Goal: Information Seeking & Learning: Check status

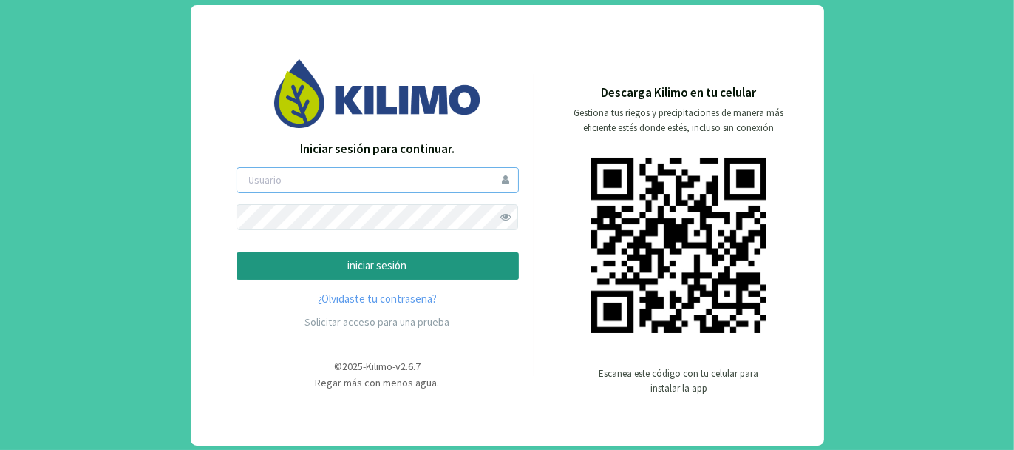
type input "tacchi"
click at [391, 268] on p "iniciar sesión" at bounding box center [377, 265] width 257 height 17
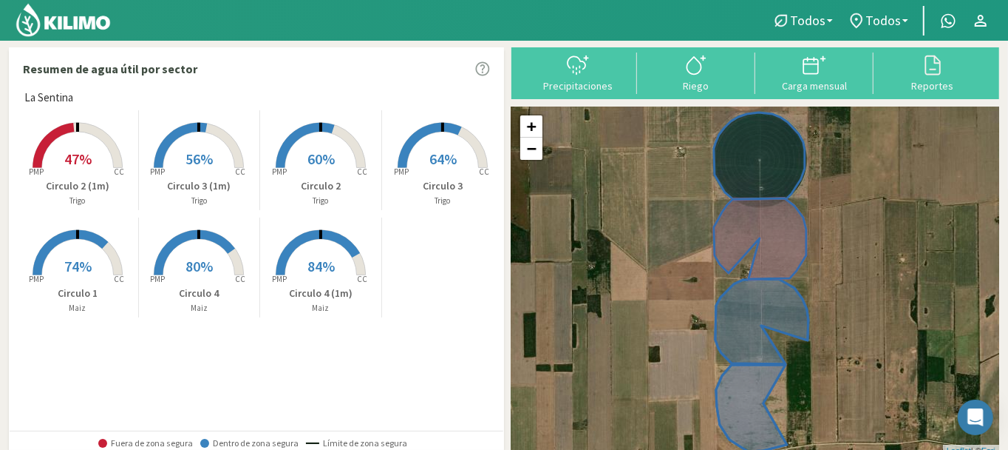
click at [73, 146] on rect at bounding box center [77, 169] width 118 height 118
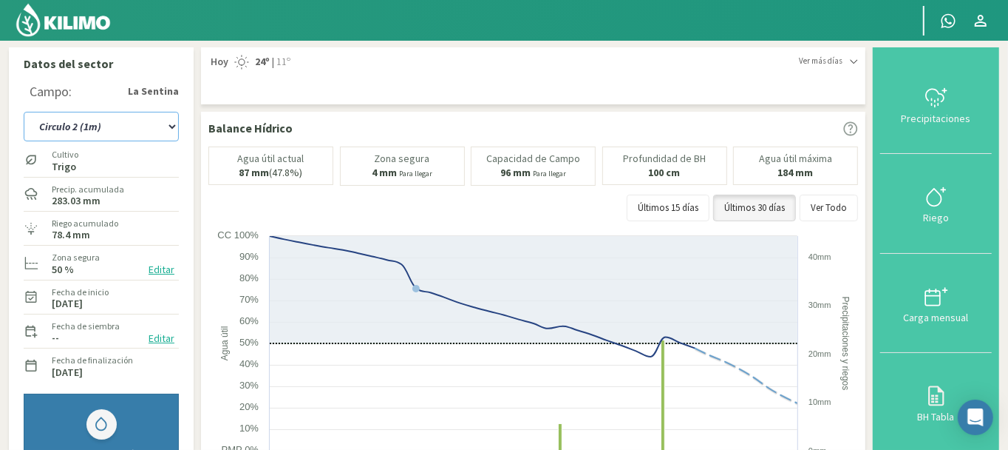
click at [170, 125] on select "Circulo 1 Circulo 2 Circulo 2 (1m) Circulo 3 Circulo 3 (1m) Circulo 4 Circulo 4…" at bounding box center [101, 127] width 155 height 30
click at [24, 112] on select "Circulo 1 Circulo 2 Circulo 2 (1m) Circulo 3 Circulo 3 (1m) Circulo 4 Circulo 4…" at bounding box center [101, 127] width 155 height 30
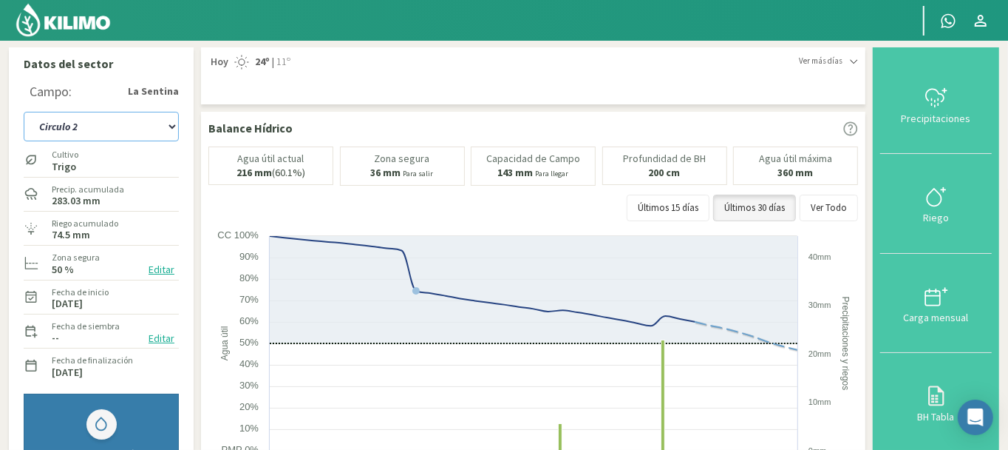
click at [172, 125] on select "Circulo 1 Circulo 2 Circulo 2 (1m) Circulo 3 Circulo 3 (1m) Circulo 4 Circulo 4…" at bounding box center [101, 127] width 155 height 30
click at [24, 112] on select "Circulo 1 Circulo 2 Circulo 2 (1m) Circulo 3 Circulo 3 (1m) Circulo 4 Circulo 4…" at bounding box center [101, 127] width 155 height 30
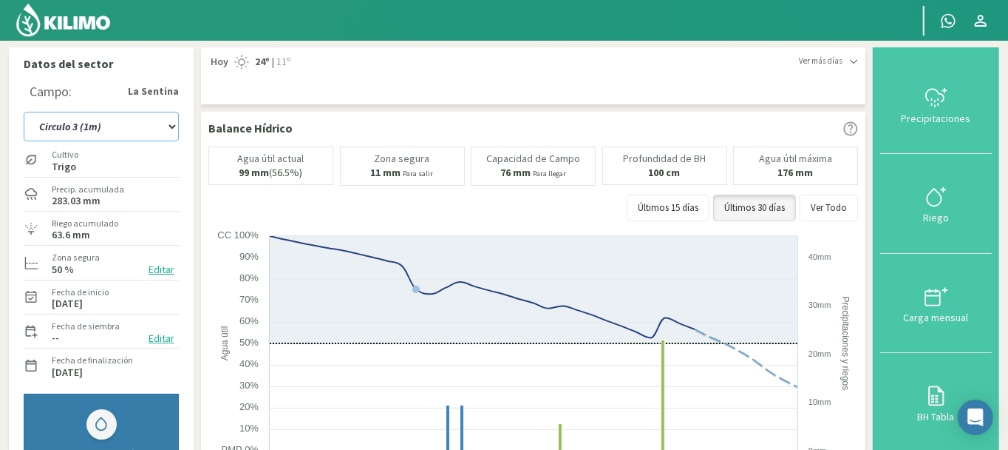
click at [169, 124] on select "Circulo 1 Circulo 2 Circulo 2 (1m) Circulo 3 Circulo 3 (1m) Circulo 4 Circulo 4…" at bounding box center [101, 127] width 155 height 30
click at [24, 112] on select "Circulo 1 Circulo 2 Circulo 2 (1m) Circulo 3 Circulo 3 (1m) Circulo 4 Circulo 4…" at bounding box center [101, 127] width 155 height 30
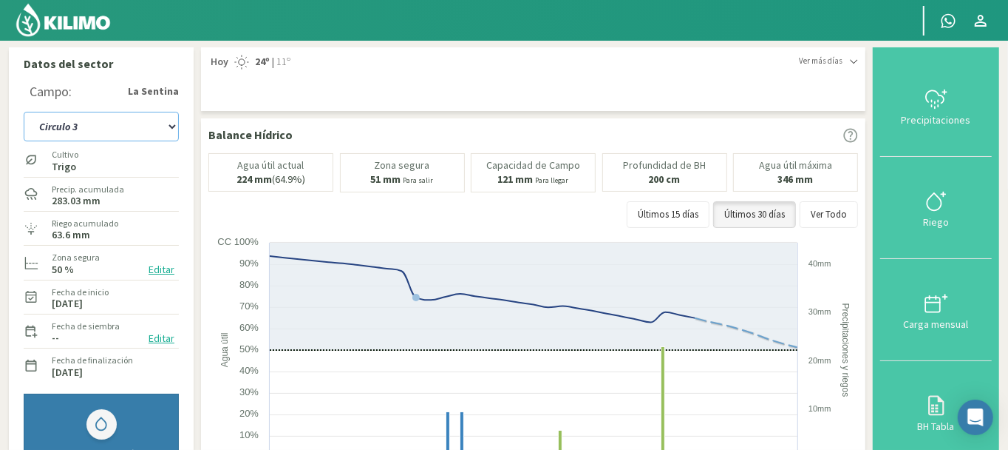
click at [170, 129] on select "Circulo 1 Circulo 2 Circulo 2 (1m) Circulo 3 Circulo 3 (1m) Circulo 4 Circulo 4…" at bounding box center [101, 127] width 155 height 30
click at [24, 112] on select "Circulo 1 Circulo 2 Circulo 2 (1m) Circulo 3 Circulo 3 (1m) Circulo 4 Circulo 4…" at bounding box center [101, 127] width 155 height 30
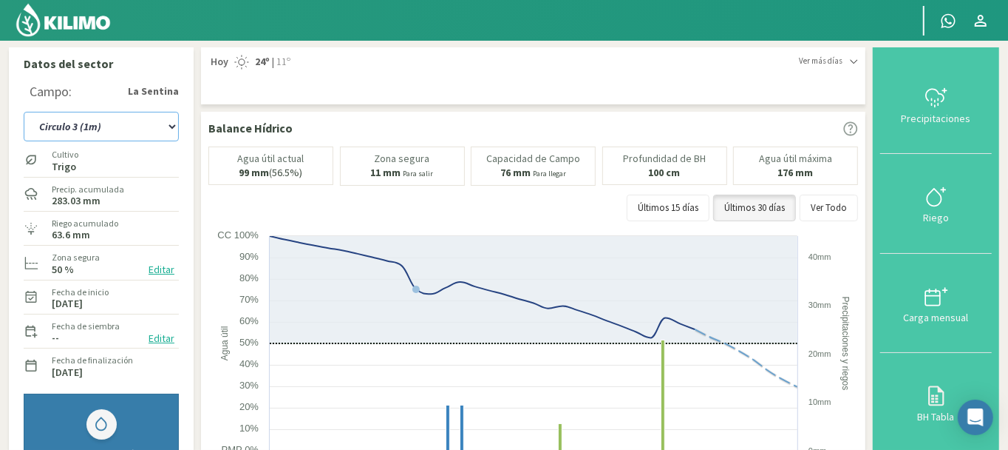
click at [169, 124] on select "Circulo 1 Circulo 2 Circulo 2 (1m) Circulo 3 Circulo 3 (1m) Circulo 4 Circulo 4…" at bounding box center [101, 127] width 155 height 30
click at [24, 112] on select "Circulo 1 Circulo 2 Circulo 2 (1m) Circulo 3 Circulo 3 (1m) Circulo 4 Circulo 4…" at bounding box center [101, 127] width 155 height 30
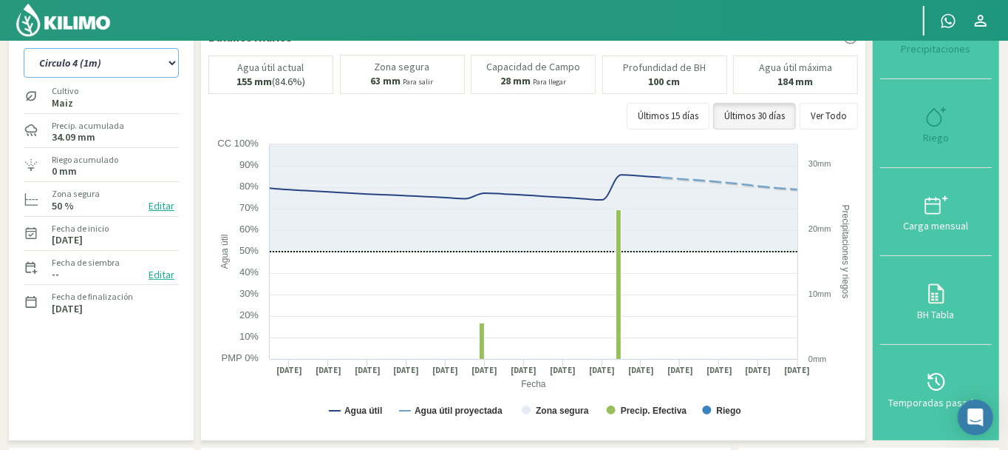
scroll to position [74, 0]
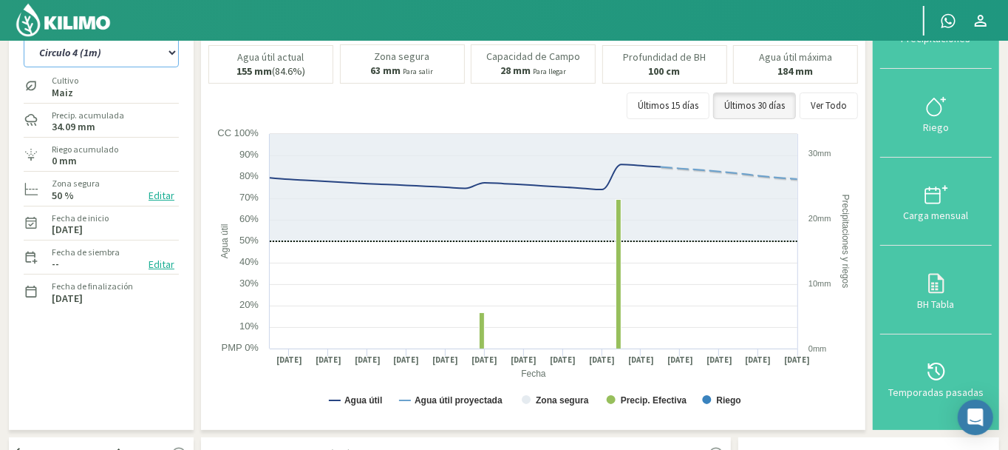
click at [173, 49] on select "Circulo 1 Circulo 2 Circulo 2 (1m) Circulo 3 Circulo 3 (1m) Circulo 4 Circulo 4…" at bounding box center [101, 53] width 155 height 30
click at [24, 38] on select "Circulo 1 Circulo 2 Circulo 2 (1m) Circulo 3 Circulo 3 (1m) Circulo 4 Circulo 4…" at bounding box center [101, 53] width 155 height 30
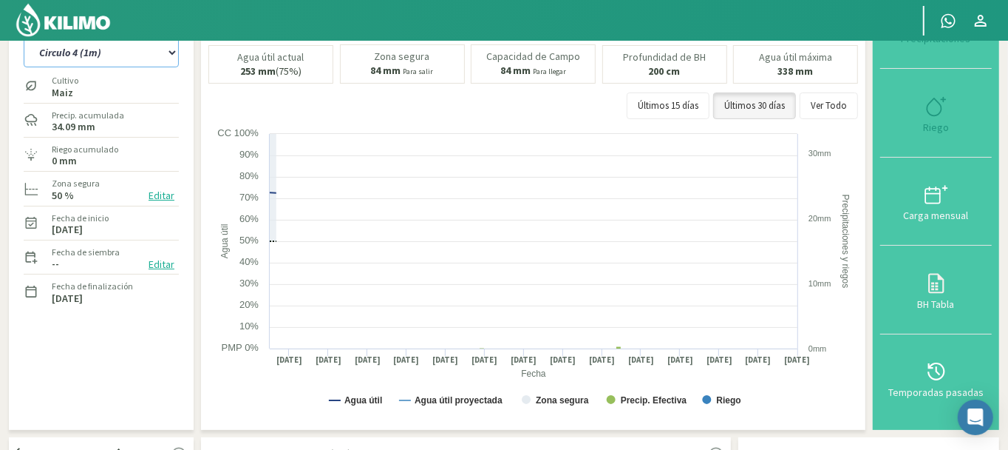
select select "42: Object"
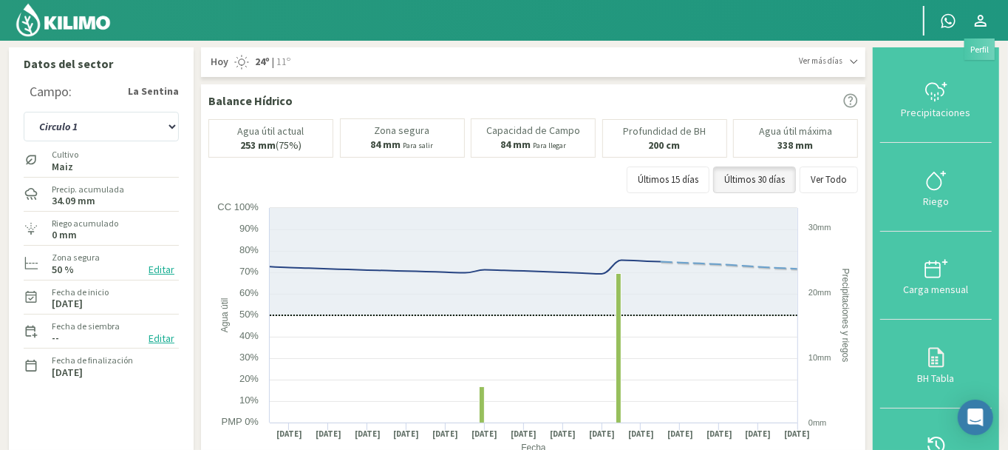
click at [981, 17] on icon at bounding box center [981, 21] width 18 height 18
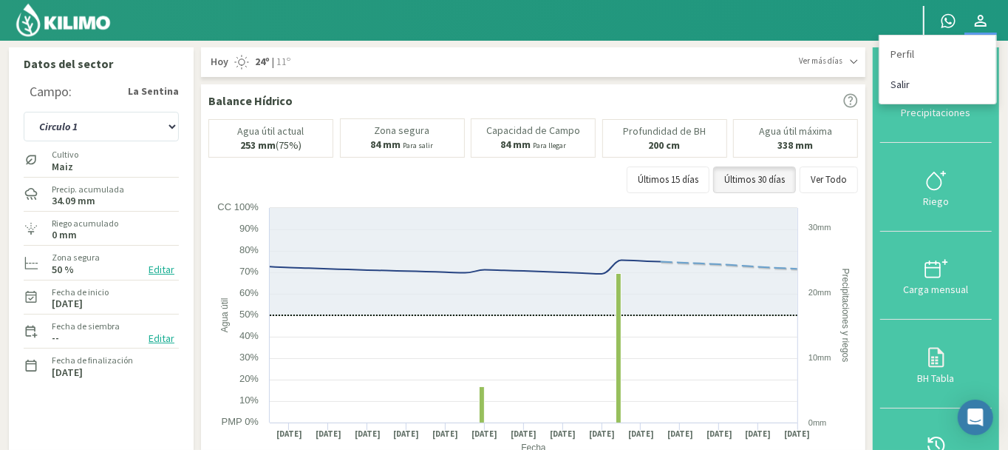
click at [913, 82] on link "Salir" at bounding box center [938, 84] width 117 height 30
